Goal: Transaction & Acquisition: Download file/media

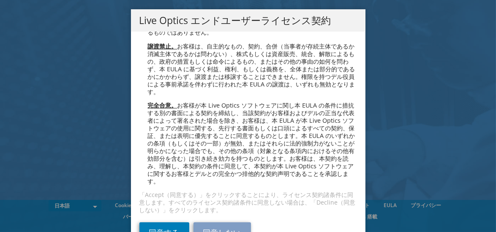
scroll to position [41, 0]
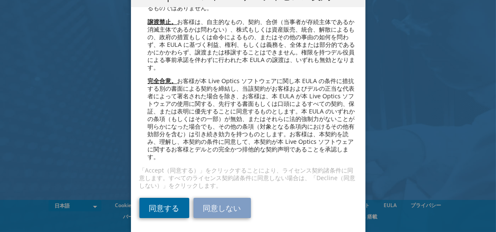
click at [159, 218] on link "同意する" at bounding box center [164, 208] width 50 height 20
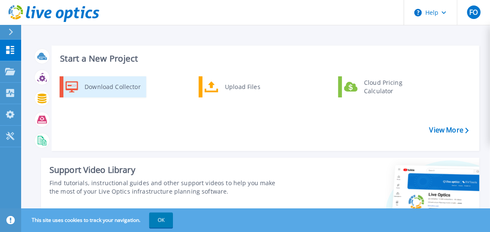
click at [100, 84] on div "Download Collector" at bounding box center [112, 87] width 64 height 17
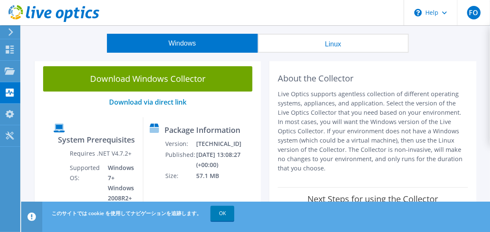
scroll to position [19, 0]
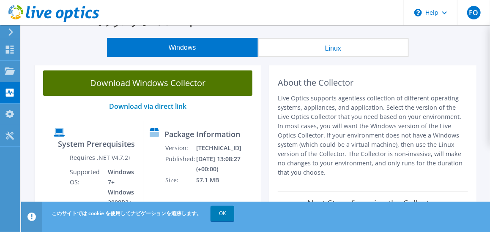
click at [207, 76] on link "Download Windows Collector" at bounding box center [147, 83] width 209 height 25
